Goal: Task Accomplishment & Management: Use online tool/utility

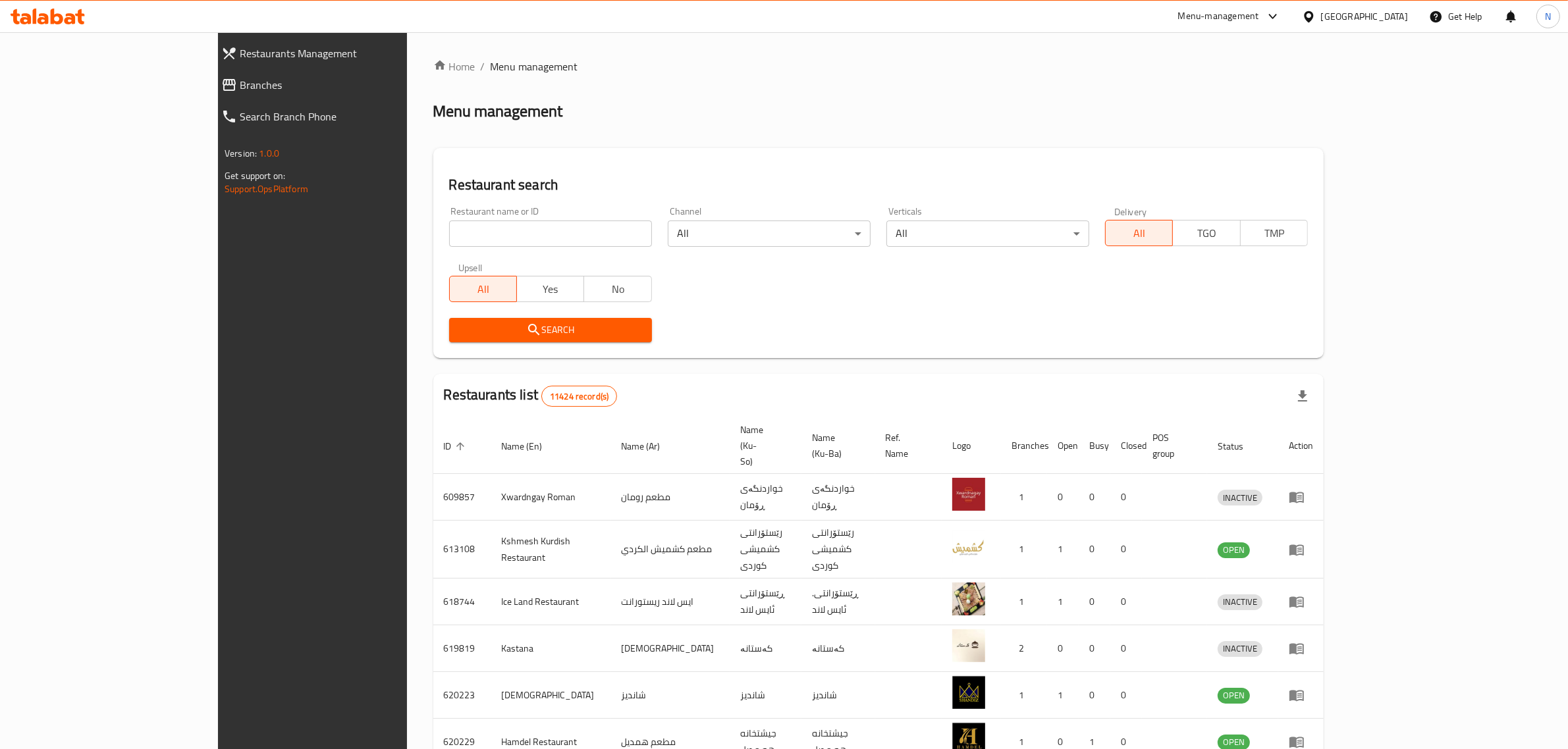
click at [57, 20] on icon at bounding box center [48, 16] width 74 height 15
click at [449, 239] on input "search" at bounding box center [551, 233] width 203 height 26
paste input "704880"
type input "704880"
click at [495, 333] on span "Search" at bounding box center [551, 330] width 182 height 16
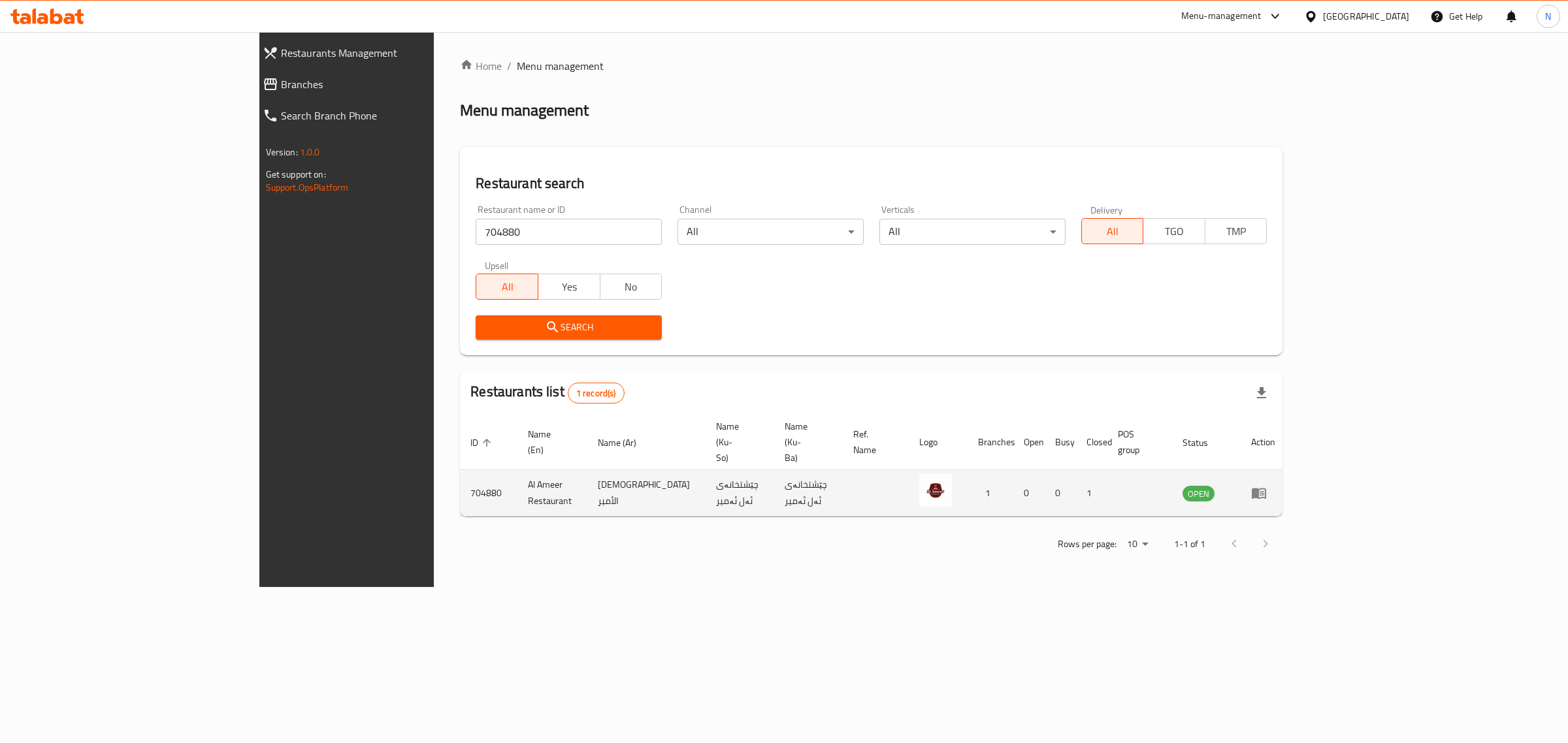
click at [1266, 488] on icon "enhanced table" at bounding box center [1259, 494] width 15 height 11
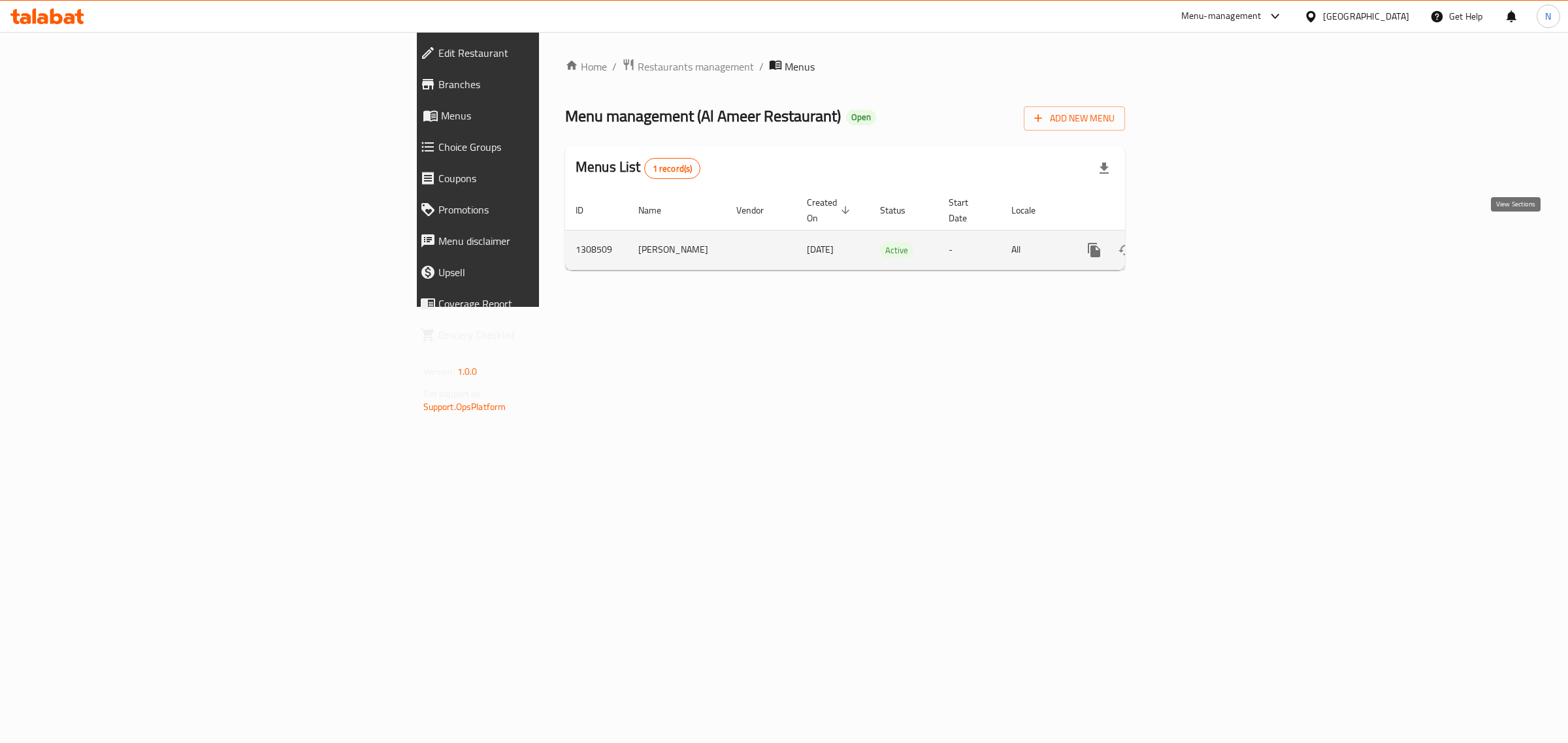
click at [1204, 235] on link "enhanced table" at bounding box center [1188, 250] width 31 height 31
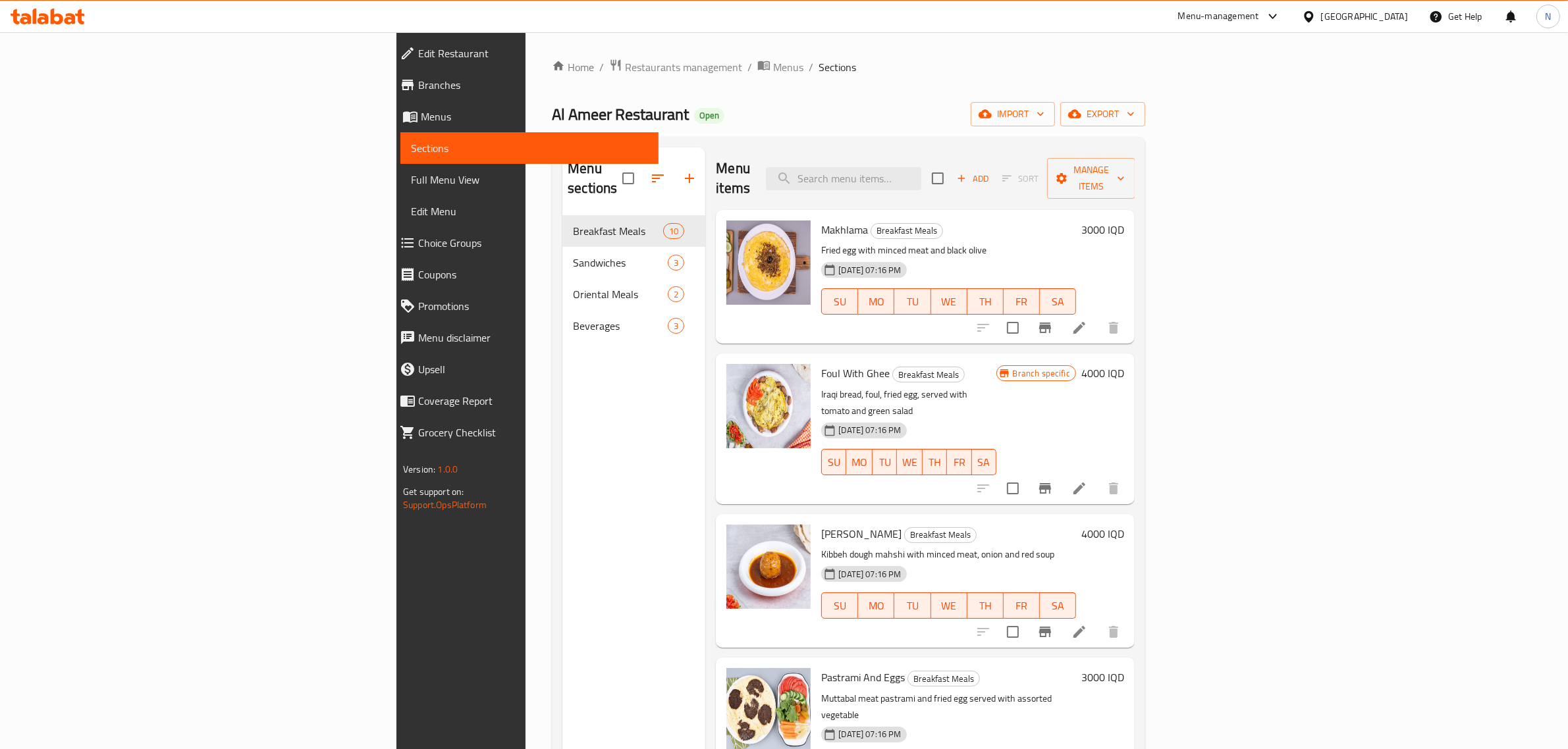
click at [389, 96] on link "Branches" at bounding box center [524, 85] width 270 height 32
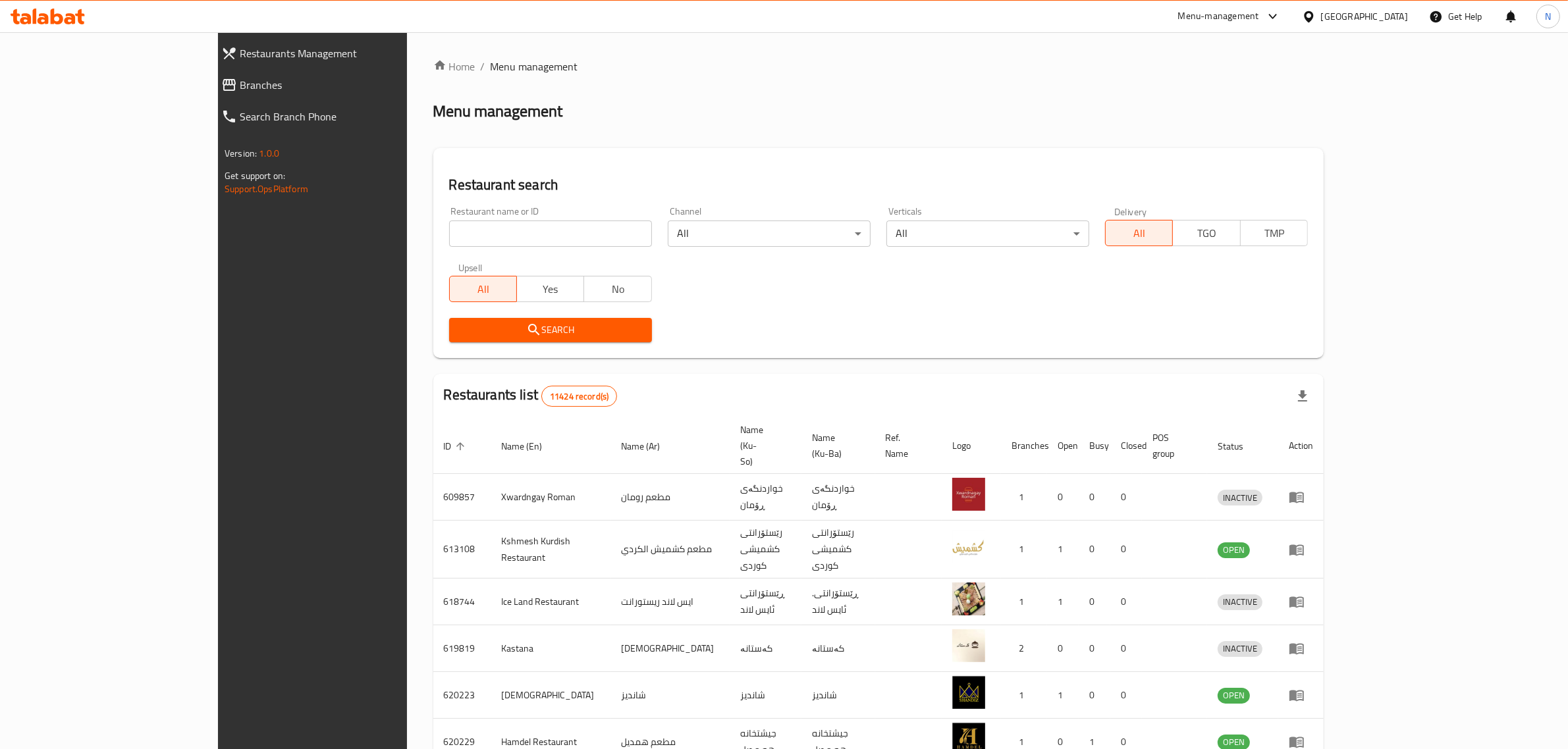
click at [433, 234] on div "Home / Menu management Menu management Restaurant search Restaurant name or ID …" at bounding box center [879, 528] width 891 height 939
drag, startPoint x: 0, startPoint y: 0, endPoint x: 426, endPoint y: 234, distance: 486.0
click at [449, 234] on input "search" at bounding box center [551, 233] width 203 height 26
paste input "Khaled Meats and Grills"
type input "Khaled Meats and Grills"
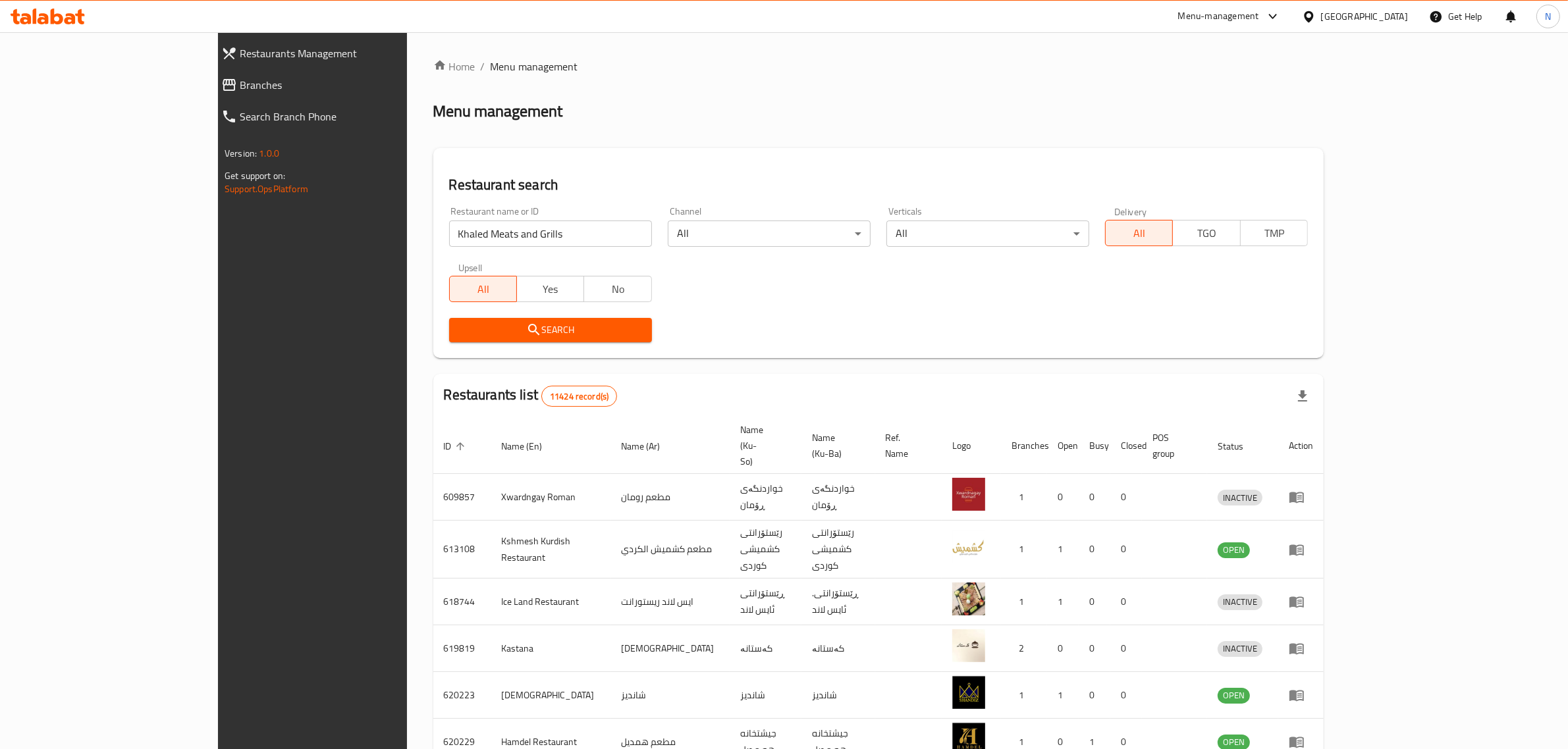
click at [472, 337] on span "Search" at bounding box center [551, 330] width 182 height 16
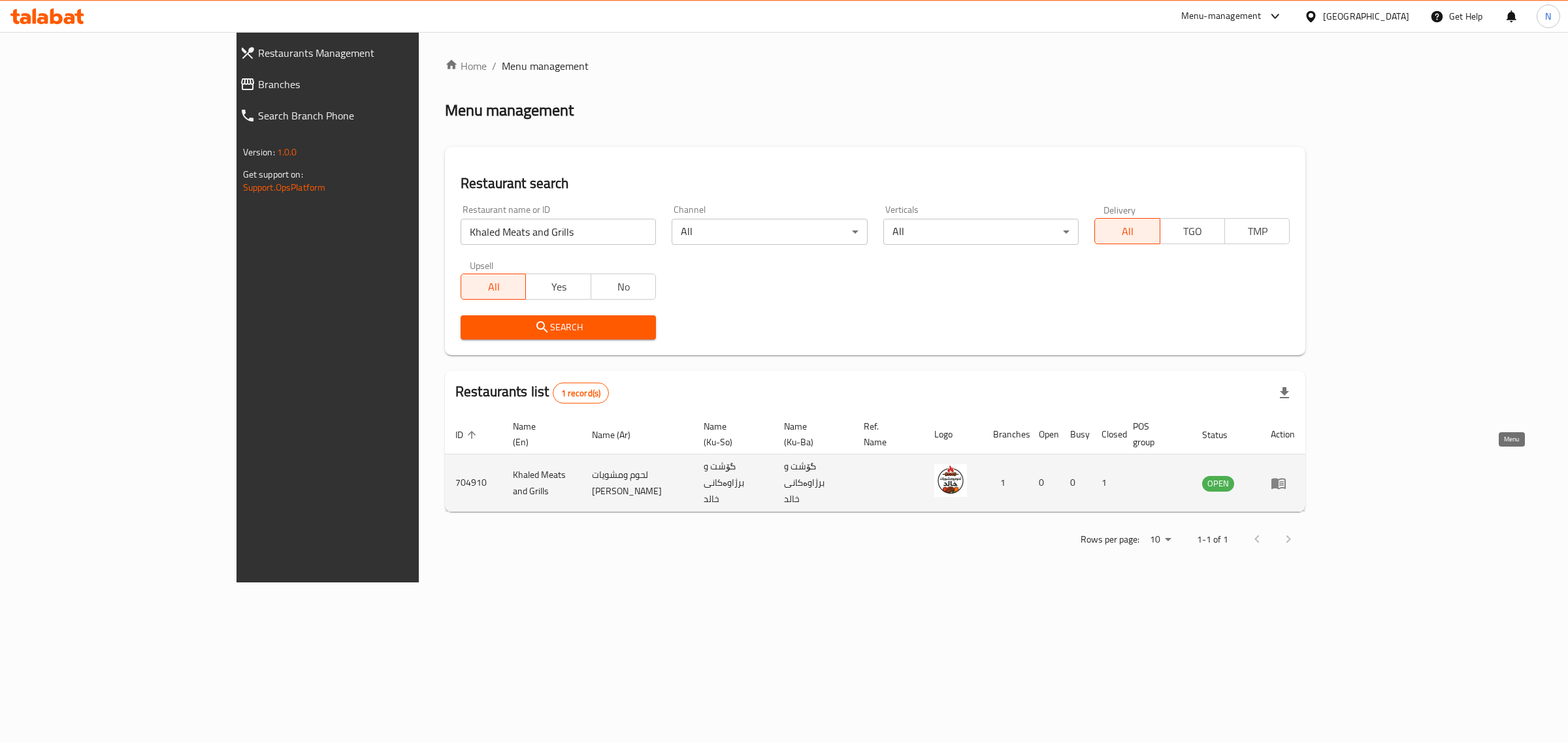
click at [1287, 476] on icon "enhanced table" at bounding box center [1278, 483] width 15 height 15
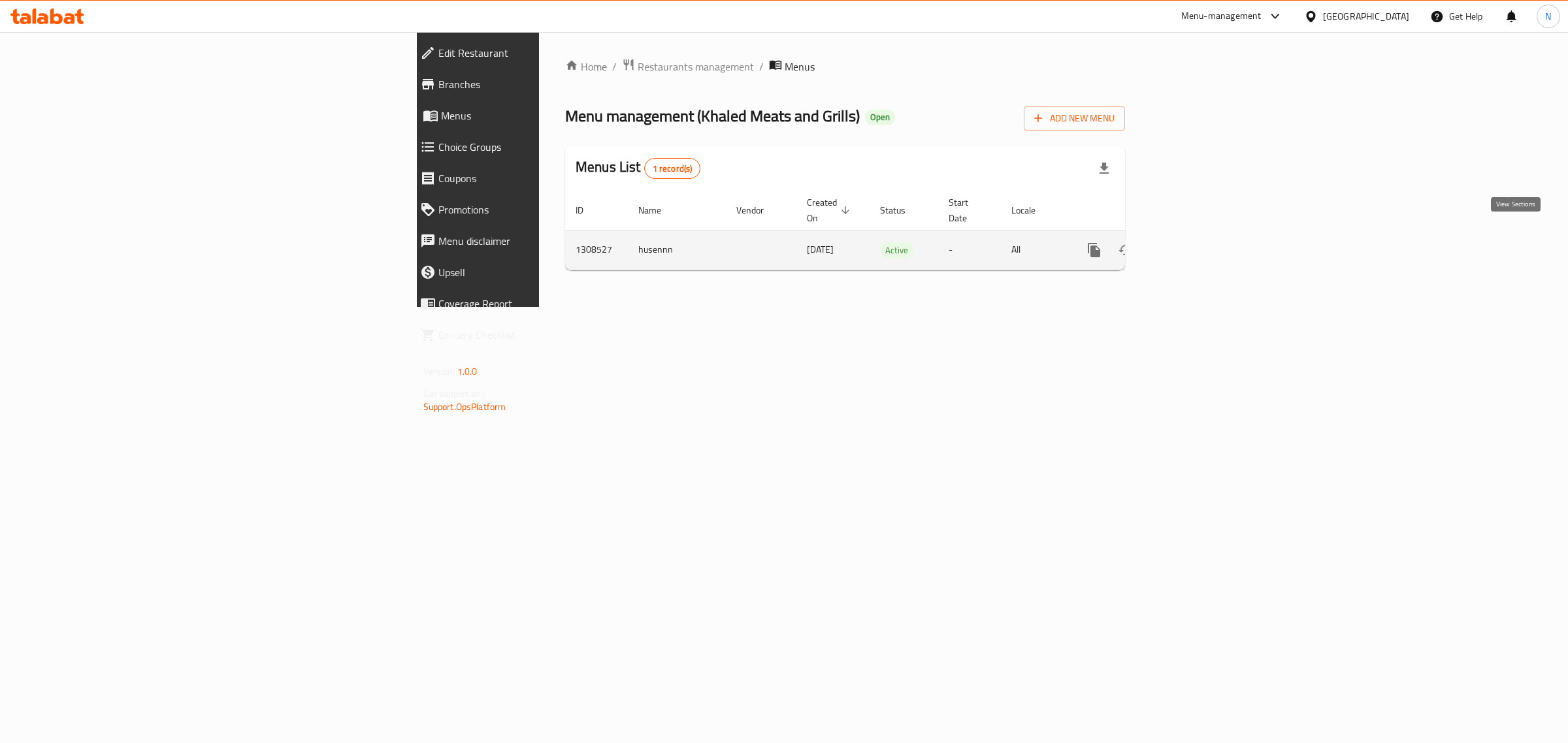
click at [1194, 245] on icon "enhanced table" at bounding box center [1188, 251] width 12 height 12
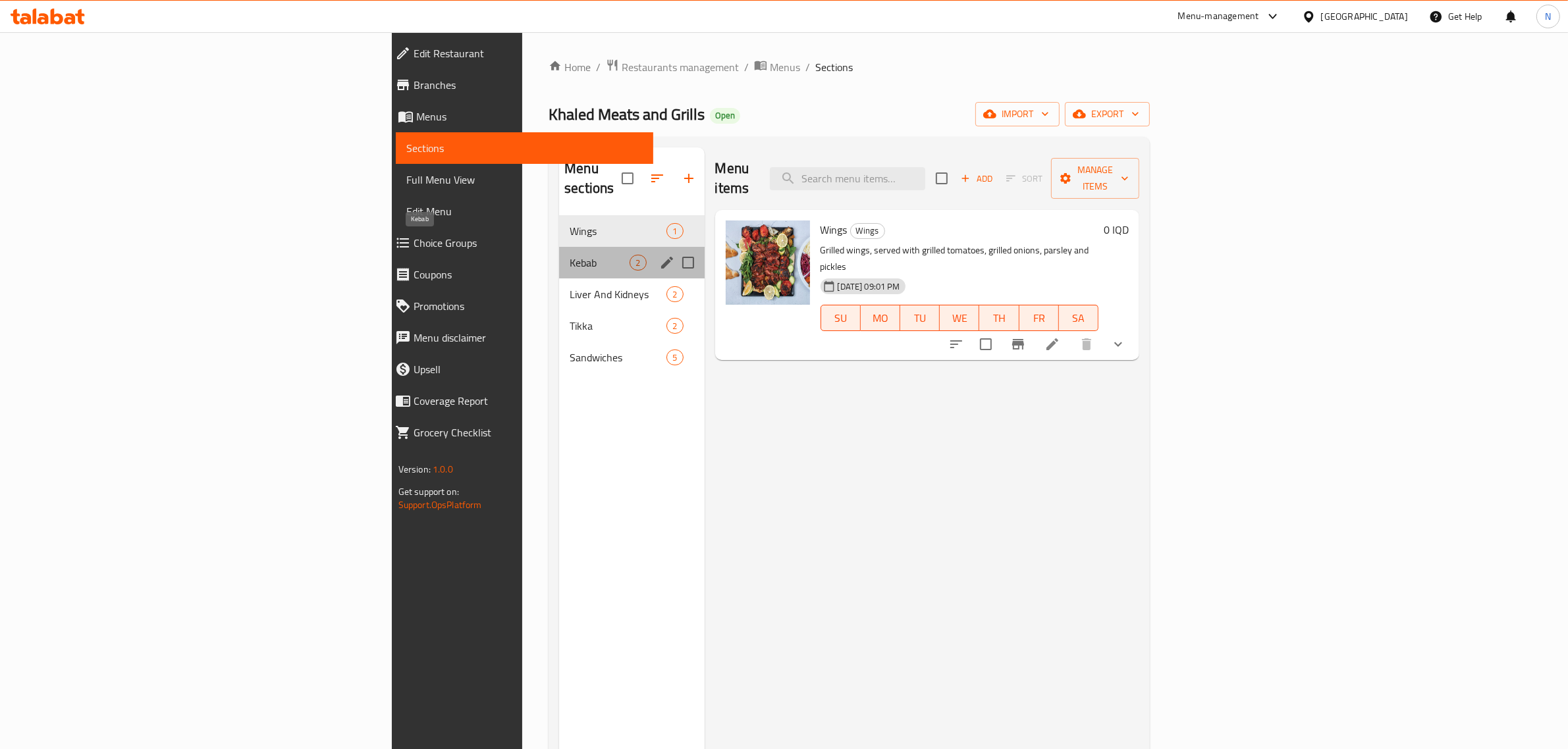
click at [570, 255] on span "Kebab" at bounding box center [600, 262] width 60 height 15
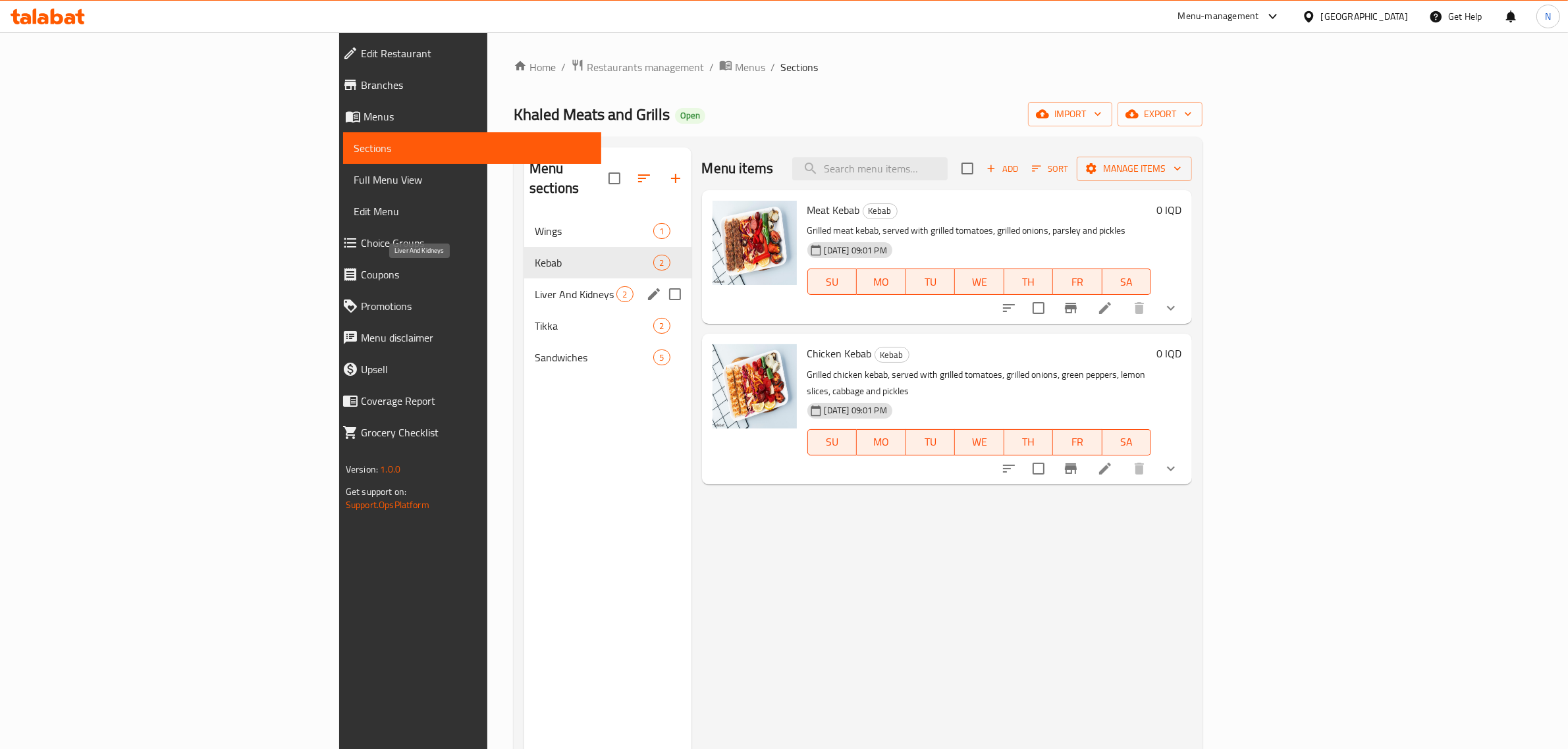
click at [535, 286] on span "Liver And Kidneys" at bounding box center [575, 294] width 82 height 15
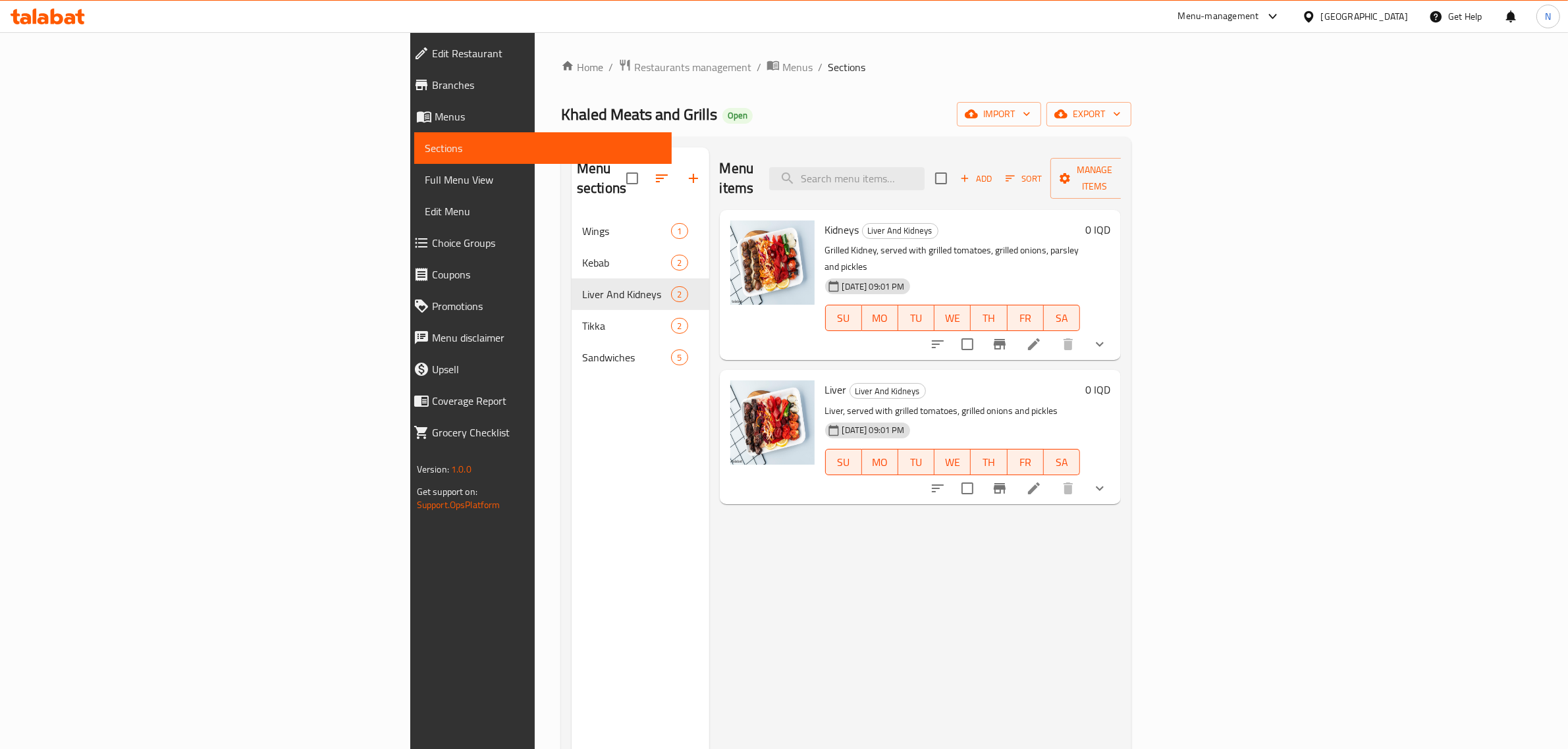
click at [51, 14] on icon at bounding box center [57, 16] width 13 height 15
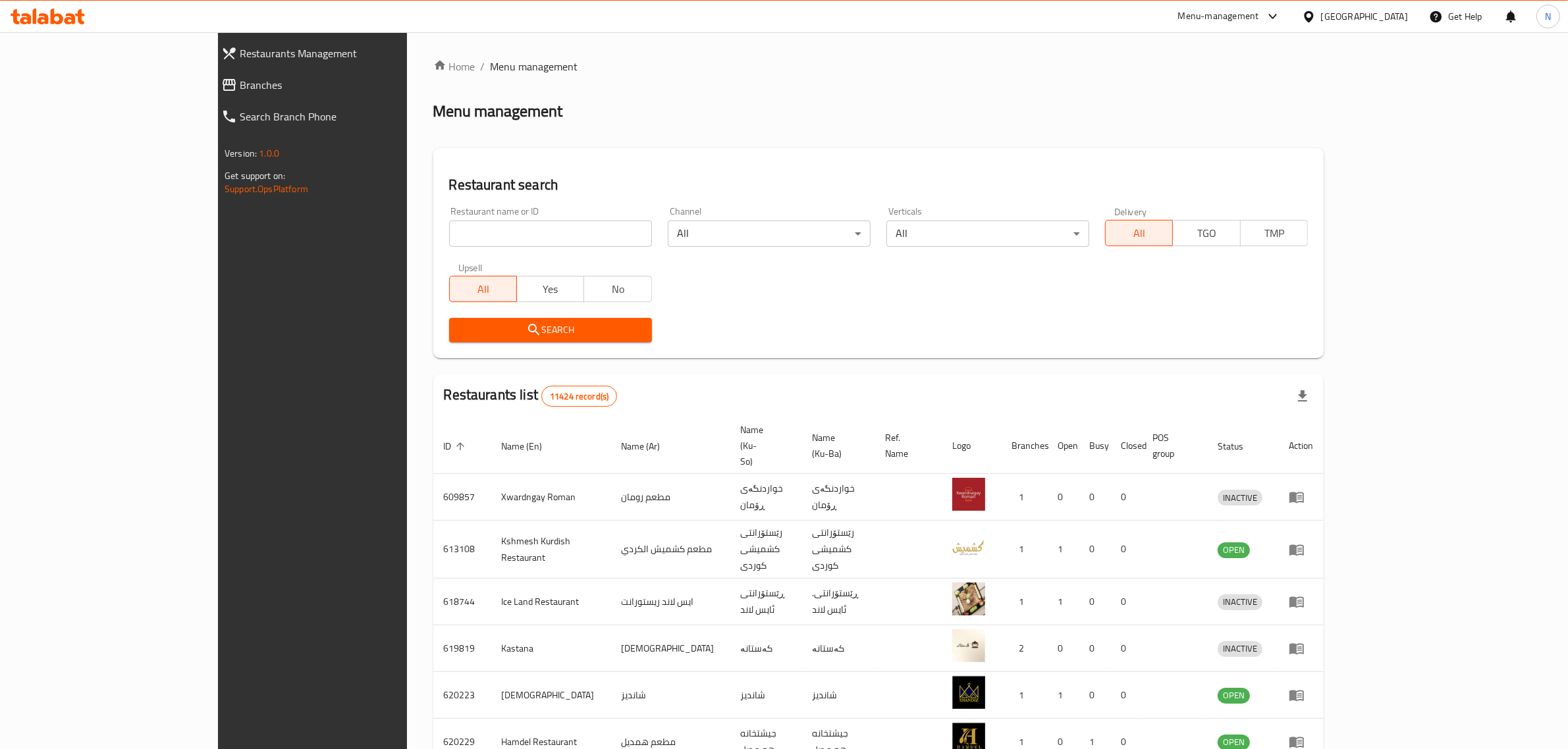
click at [534, 225] on input "search" at bounding box center [551, 233] width 203 height 26
paste input "NAY Food, [PERSON_NAME]"
click at [460, 327] on span "Search" at bounding box center [551, 330] width 182 height 16
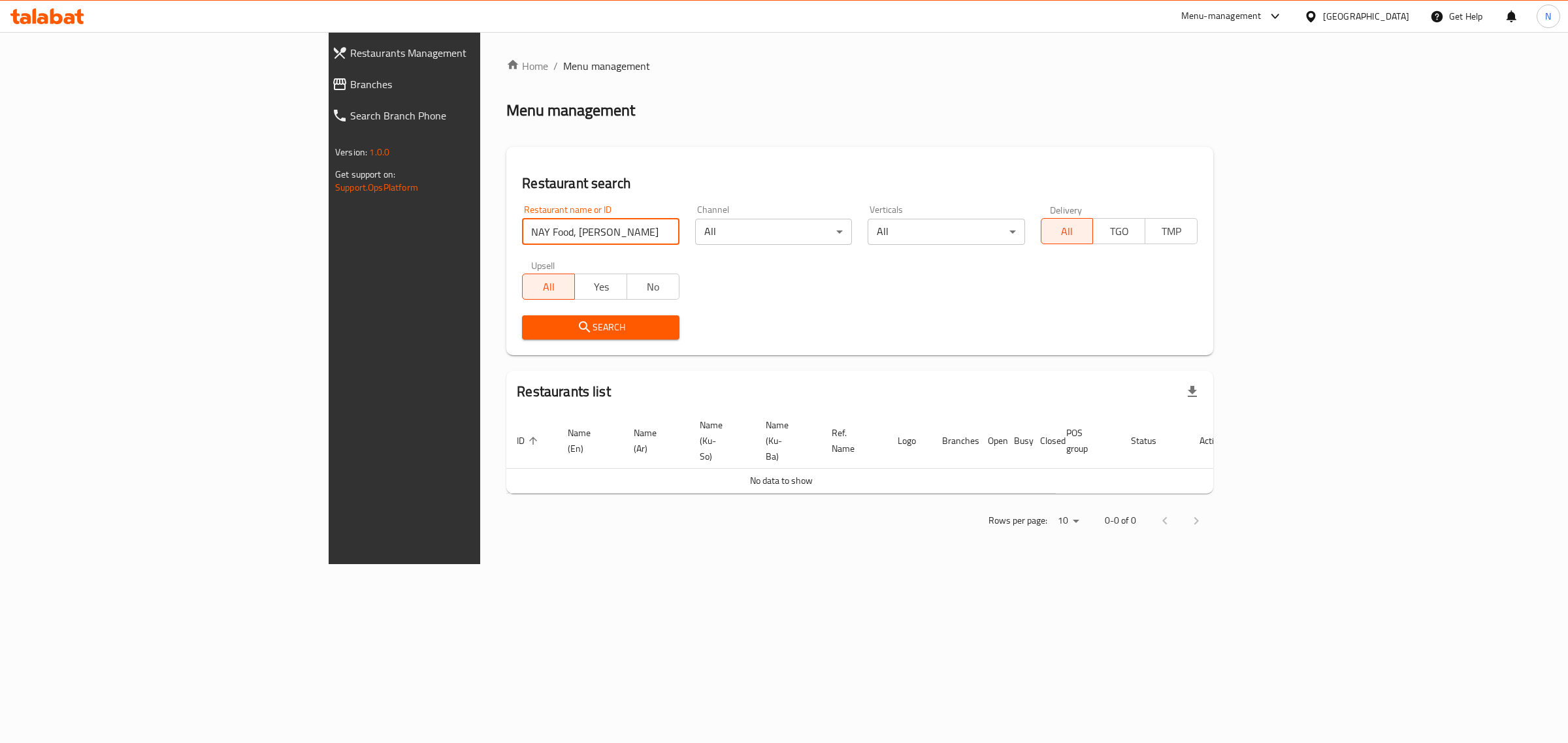
drag, startPoint x: 356, startPoint y: 231, endPoint x: 812, endPoint y: 292, distance: 460.1
click at [812, 292] on div "Restaurant name or ID NAY Food, [PERSON_NAME] Restaurant name or ID Channel All…" at bounding box center [860, 272] width 691 height 150
type input "NAY Food"
click button "Search" at bounding box center [600, 327] width 157 height 24
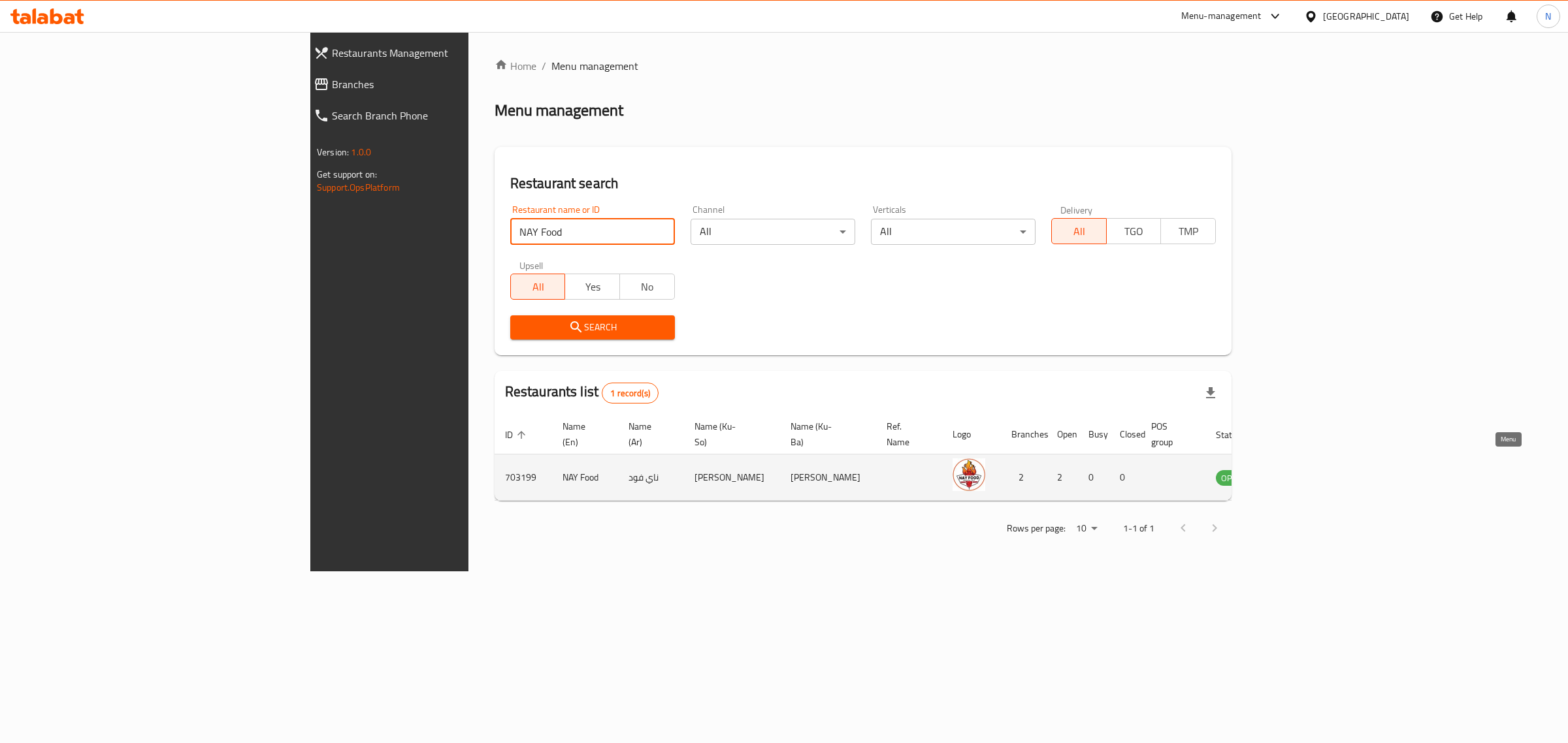
click at [1299, 473] on icon "enhanced table" at bounding box center [1293, 478] width 15 height 11
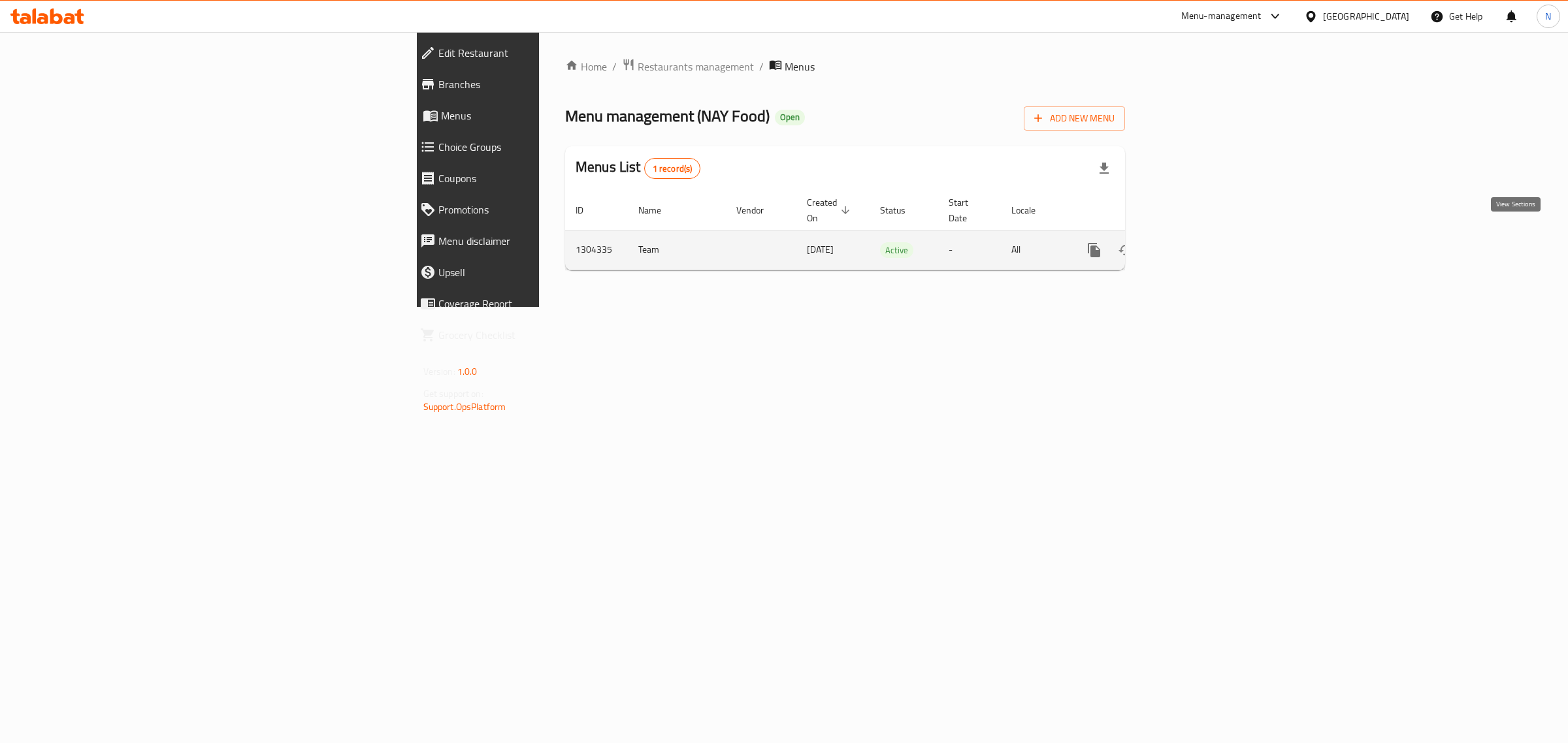
click at [1196, 243] on icon "enhanced table" at bounding box center [1188, 250] width 15 height 15
